Goal: Find specific page/section: Find specific page/section

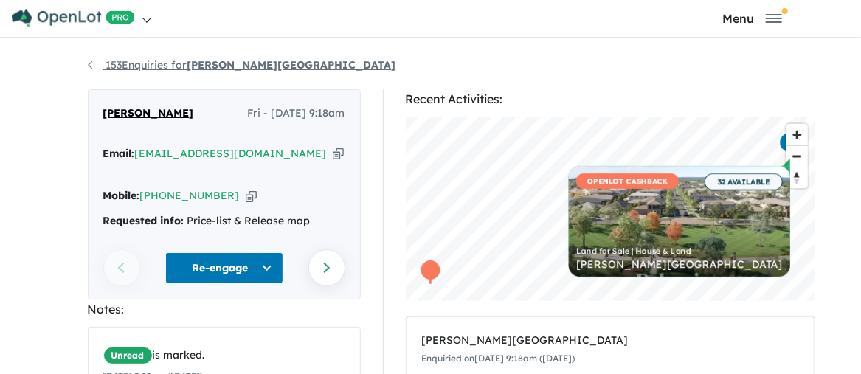
click at [88, 63] on link "153 Enquiries for [PERSON_NAME][GEOGRAPHIC_DATA]" at bounding box center [242, 64] width 309 height 13
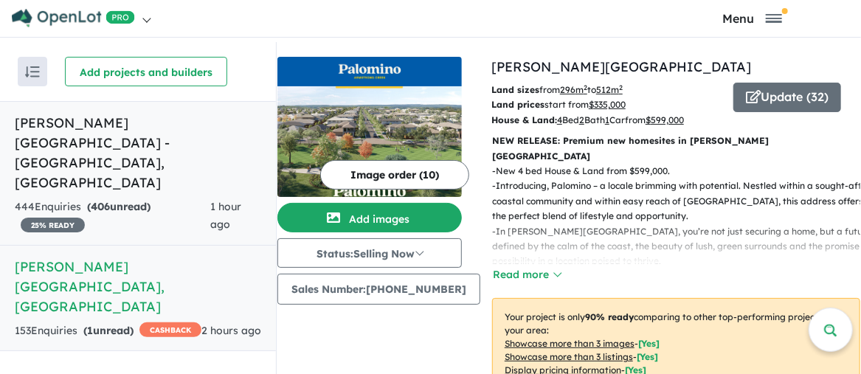
click at [83, 120] on h5 "[PERSON_NAME][GEOGRAPHIC_DATA] - [GEOGRAPHIC_DATA] , [GEOGRAPHIC_DATA]" at bounding box center [138, 153] width 247 height 80
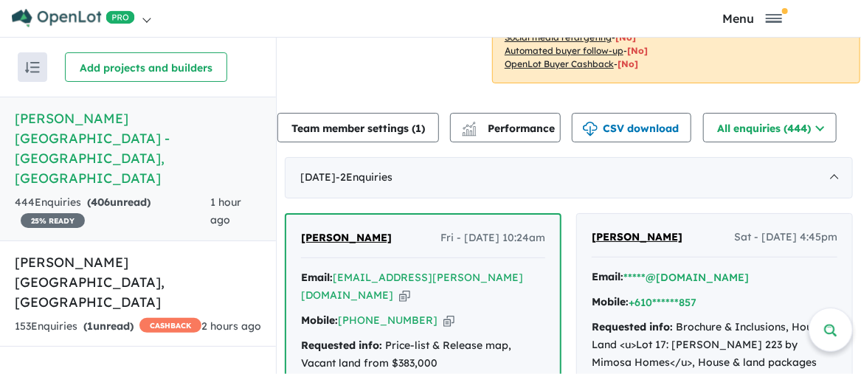
scroll to position [591, 0]
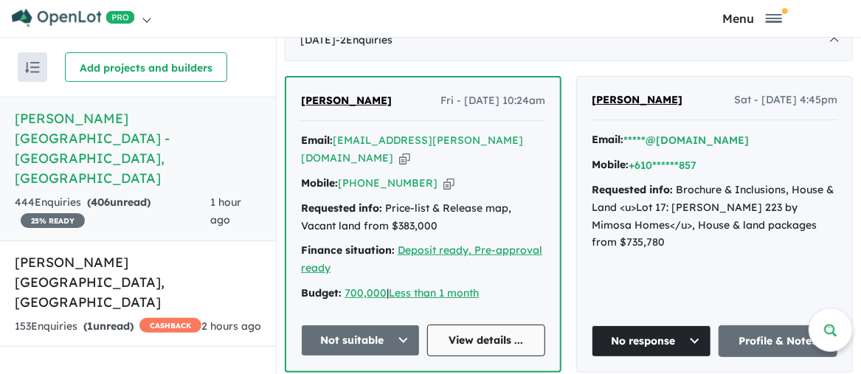
click at [484, 325] on link "View details ..." at bounding box center [486, 341] width 119 height 32
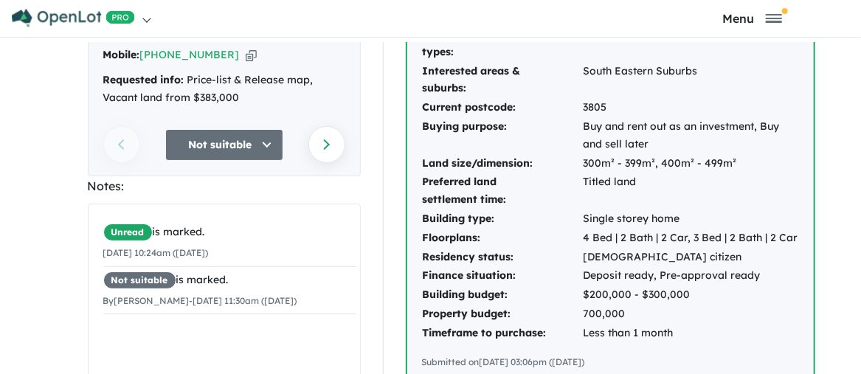
scroll to position [148, 0]
